Goal: Task Accomplishment & Management: Use online tool/utility

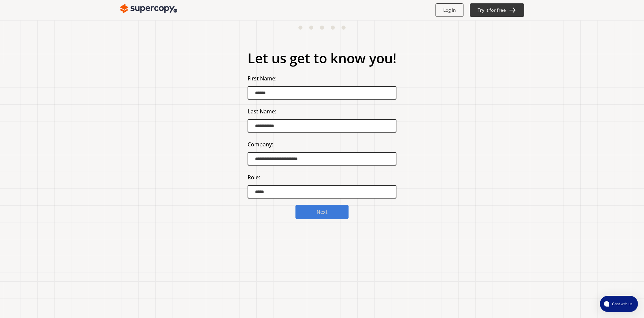
click at [334, 216] on button "Next" at bounding box center [321, 212] width 53 height 14
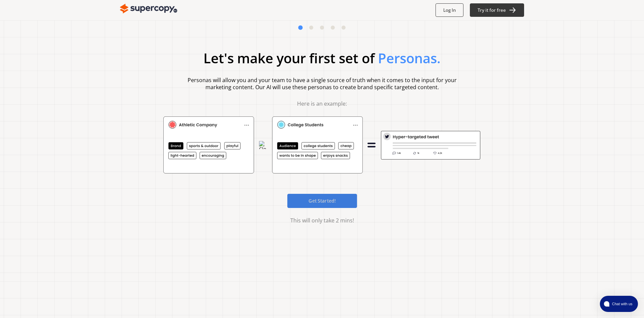
click at [323, 204] on b "Get Started!" at bounding box center [321, 201] width 27 height 6
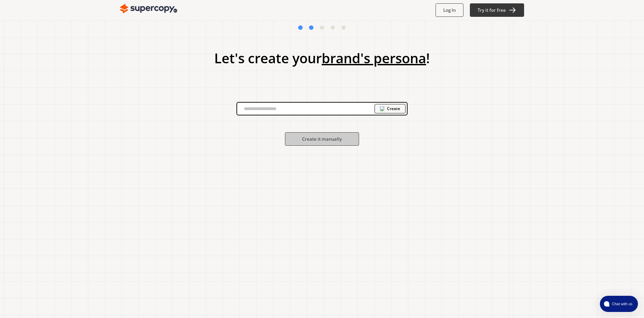
click at [333, 107] on input "text" at bounding box center [305, 109] width 137 height 10
type input "**********"
click at [393, 111] on div "Create" at bounding box center [389, 108] width 31 height 9
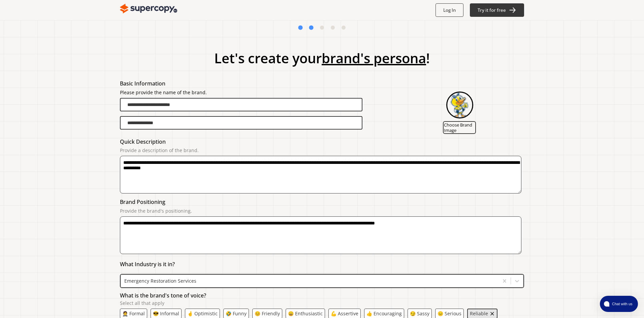
click at [378, 107] on div "**********" at bounding box center [322, 112] width 404 height 44
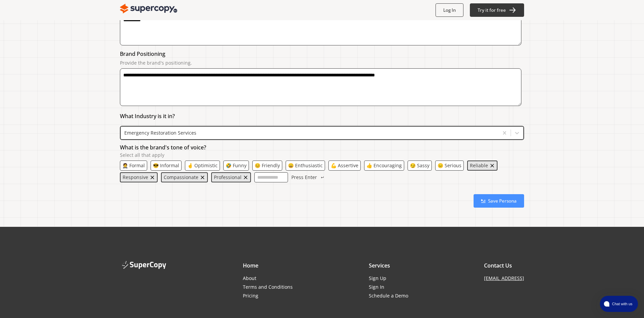
scroll to position [162, 0]
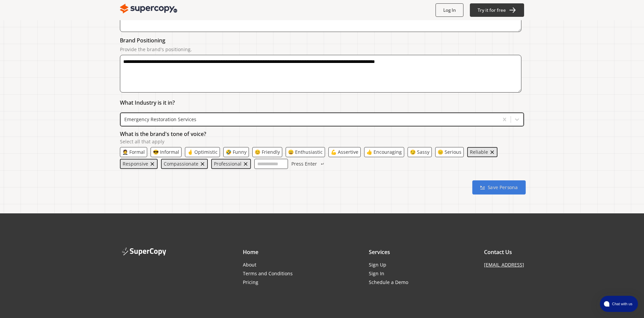
click at [494, 185] on b "Save Persona" at bounding box center [502, 188] width 30 height 6
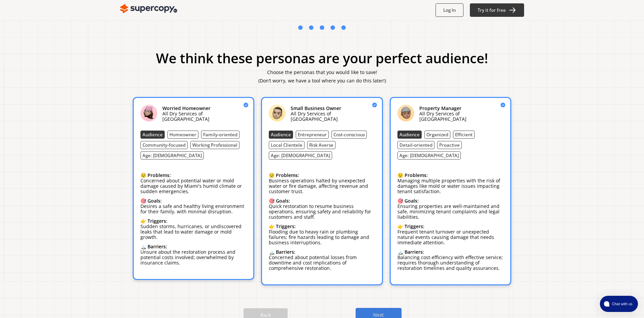
click at [371, 308] on button "Next" at bounding box center [379, 315] width 46 height 14
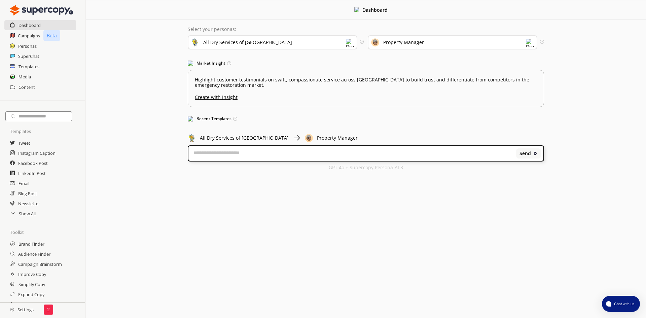
click at [530, 44] on img at bounding box center [530, 43] width 8 height 8
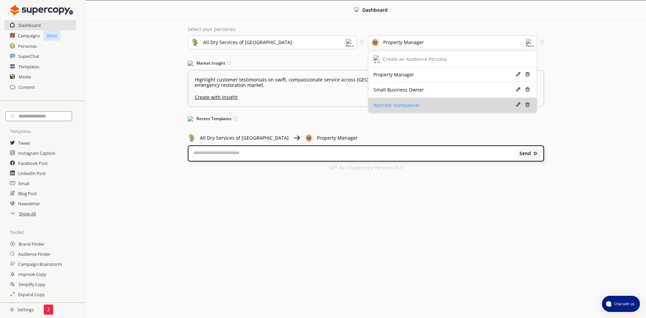
click at [399, 108] on div "Worried Homeowner" at bounding box center [439, 105] width 131 height 5
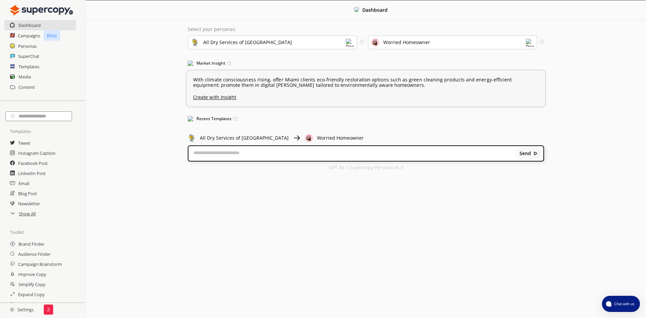
click at [255, 85] on p "With climate consciousness rising, offer Miami clients eco-friendly restoration…" at bounding box center [366, 82] width 346 height 11
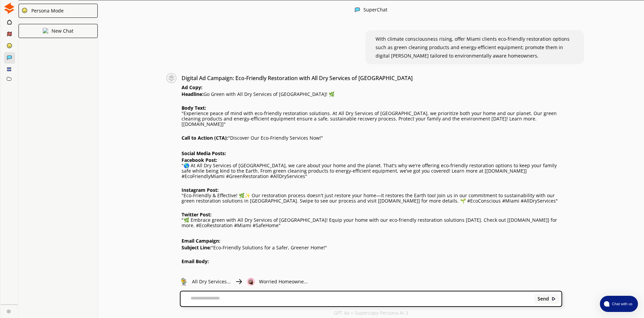
click at [9, 7] on img at bounding box center [9, 8] width 11 height 11
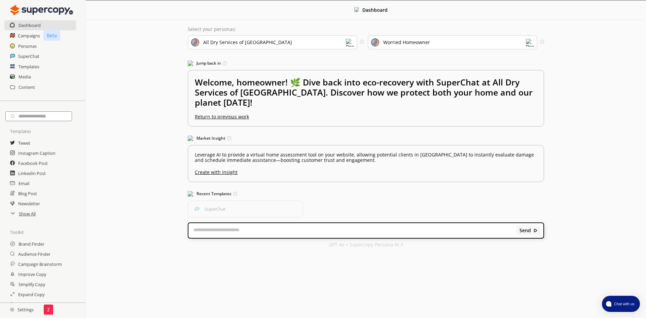
click at [529, 43] on img at bounding box center [530, 43] width 8 height 8
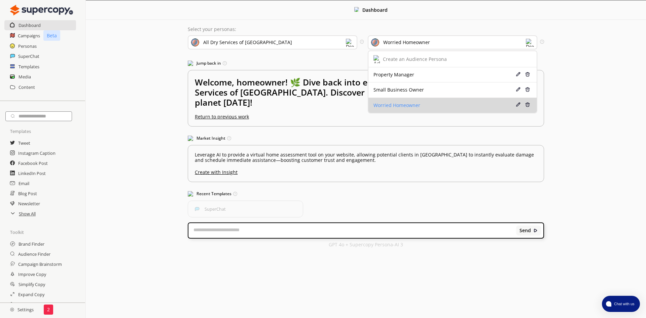
click at [409, 104] on div "Worried Homeowner" at bounding box center [439, 105] width 131 height 5
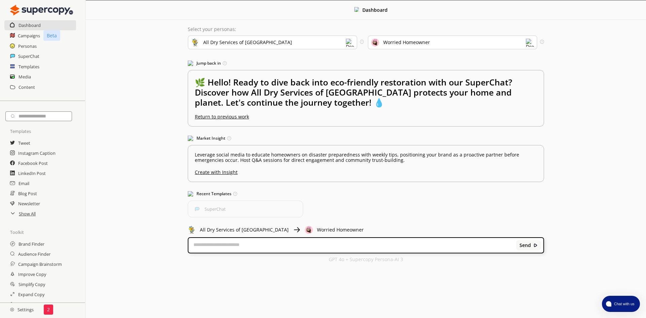
click at [310, 130] on div "Select your personas: All Dry Services of [GEOGRAPHIC_DATA] Select the brand pe…" at bounding box center [366, 144] width 370 height 249
click at [208, 170] on u "Create with Insight" at bounding box center [366, 170] width 346 height 9
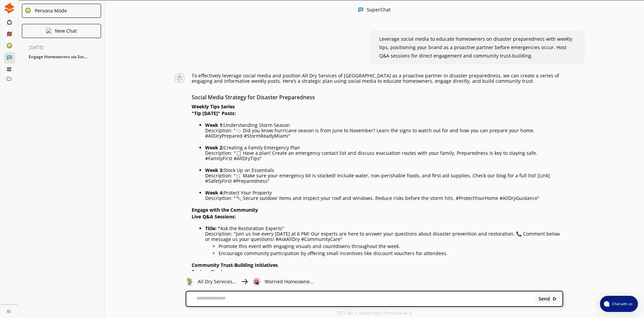
click at [300, 114] on p ""Tip [DATE]" Posts:" at bounding box center [377, 113] width 371 height 5
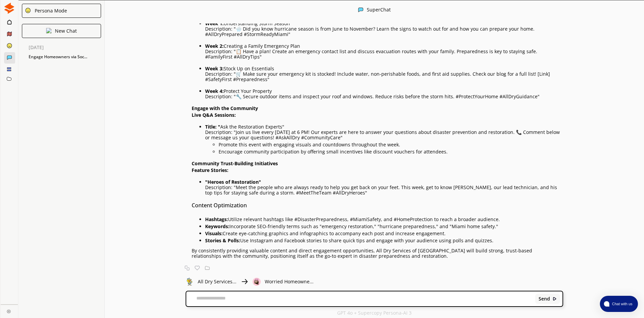
scroll to position [0, 0]
click at [272, 204] on h3 "Content Optimization" at bounding box center [377, 205] width 371 height 10
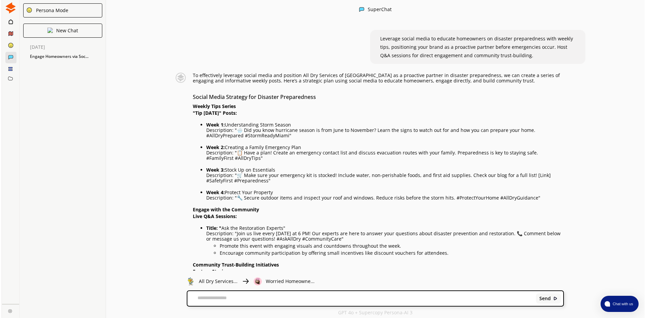
scroll to position [0, 0]
click at [10, 46] on ellipse at bounding box center [9, 45] width 5 height 5
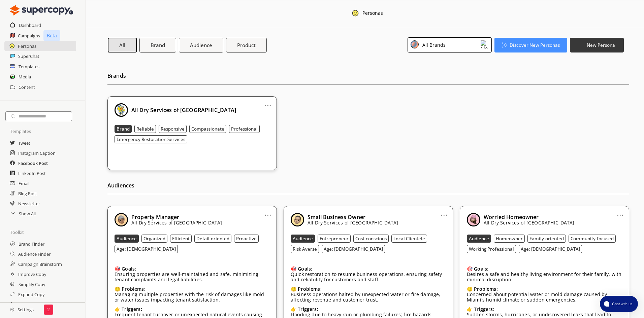
click at [32, 165] on h2 "Facebook Post" at bounding box center [33, 163] width 30 height 10
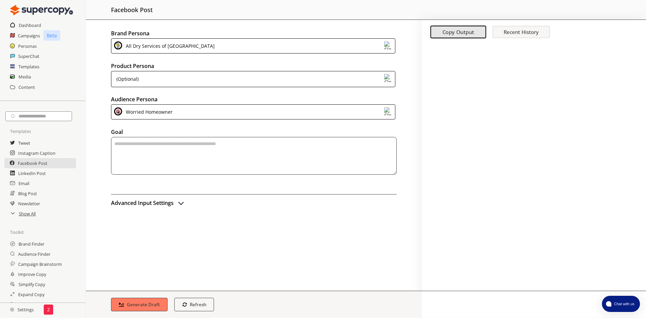
click at [173, 79] on div "(Optional)" at bounding box center [253, 79] width 285 height 16
click at [92, 124] on div "Brand Persona All Dry Services of [GEOGRAPHIC_DATA] Product Persona (Optional) …" at bounding box center [254, 155] width 336 height 271
click at [172, 202] on h2 "Advanced Input Settings" at bounding box center [142, 203] width 63 height 10
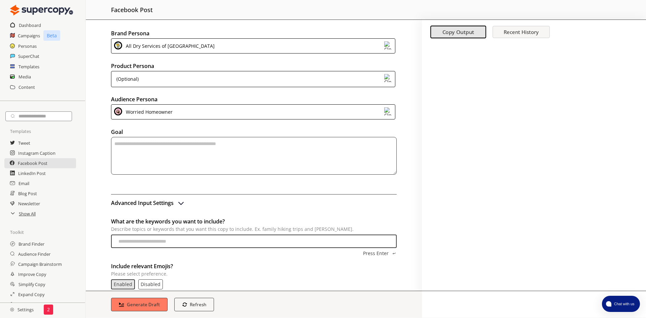
click at [174, 241] on input "What are the keywords you want to include? Describe topics or keywords that you…" at bounding box center [254, 241] width 286 height 13
type input "**********"
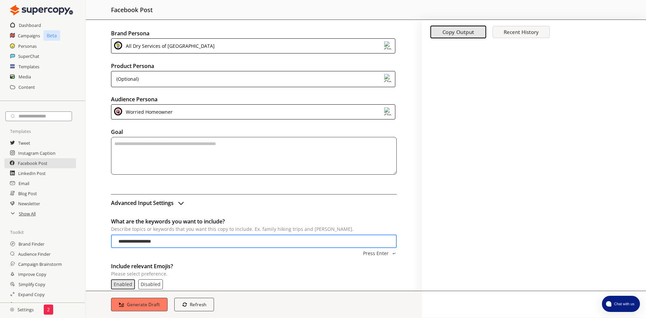
click at [191, 171] on textarea "textarea-textarea" at bounding box center [254, 156] width 286 height 38
type textarea "**********"
click at [153, 303] on b "Generate Draft" at bounding box center [143, 304] width 35 height 6
